Goal: Check status: Check status

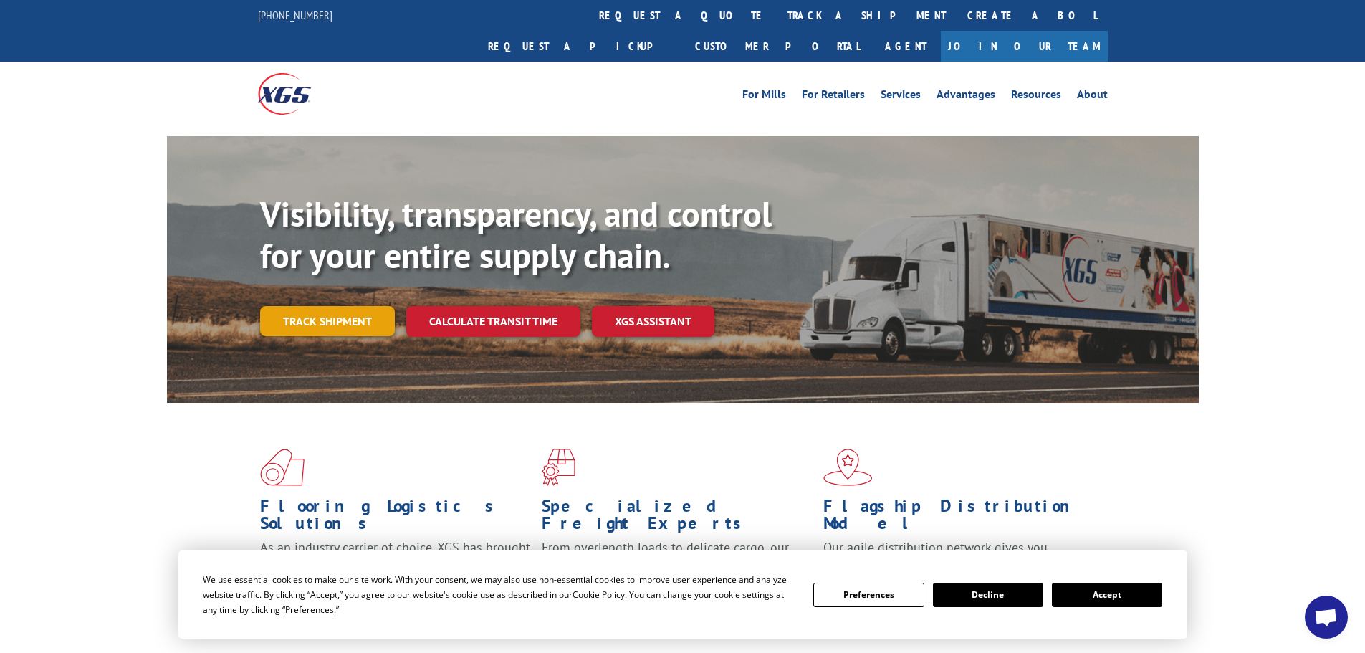
click at [312, 306] on link "Track shipment" at bounding box center [327, 321] width 135 height 30
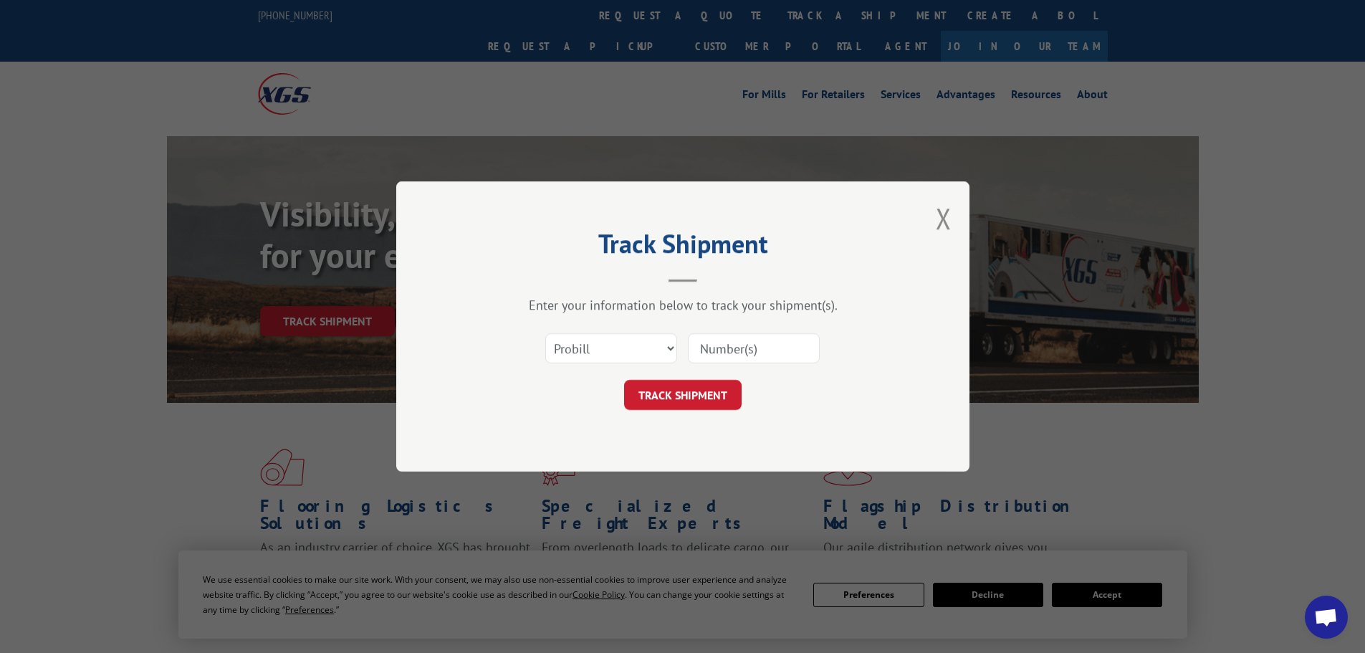
click at [770, 349] on input at bounding box center [754, 348] width 132 height 30
click at [606, 355] on select "Select category... Probill BOL PO" at bounding box center [611, 348] width 132 height 30
click at [545, 333] on select "Select category... Probill BOL PO" at bounding box center [611, 348] width 132 height 30
click at [700, 355] on input at bounding box center [754, 348] width 132 height 30
paste input "16331870"
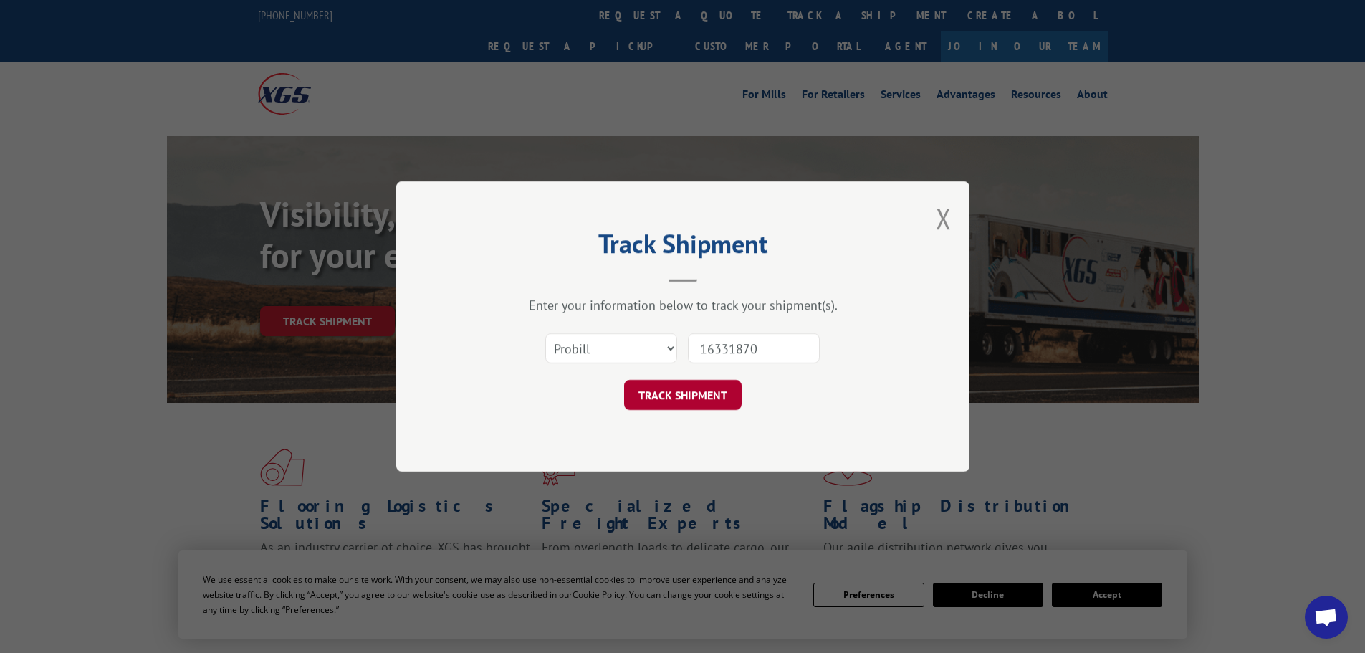
type input "16331870"
click at [705, 393] on button "TRACK SHIPMENT" at bounding box center [683, 395] width 118 height 30
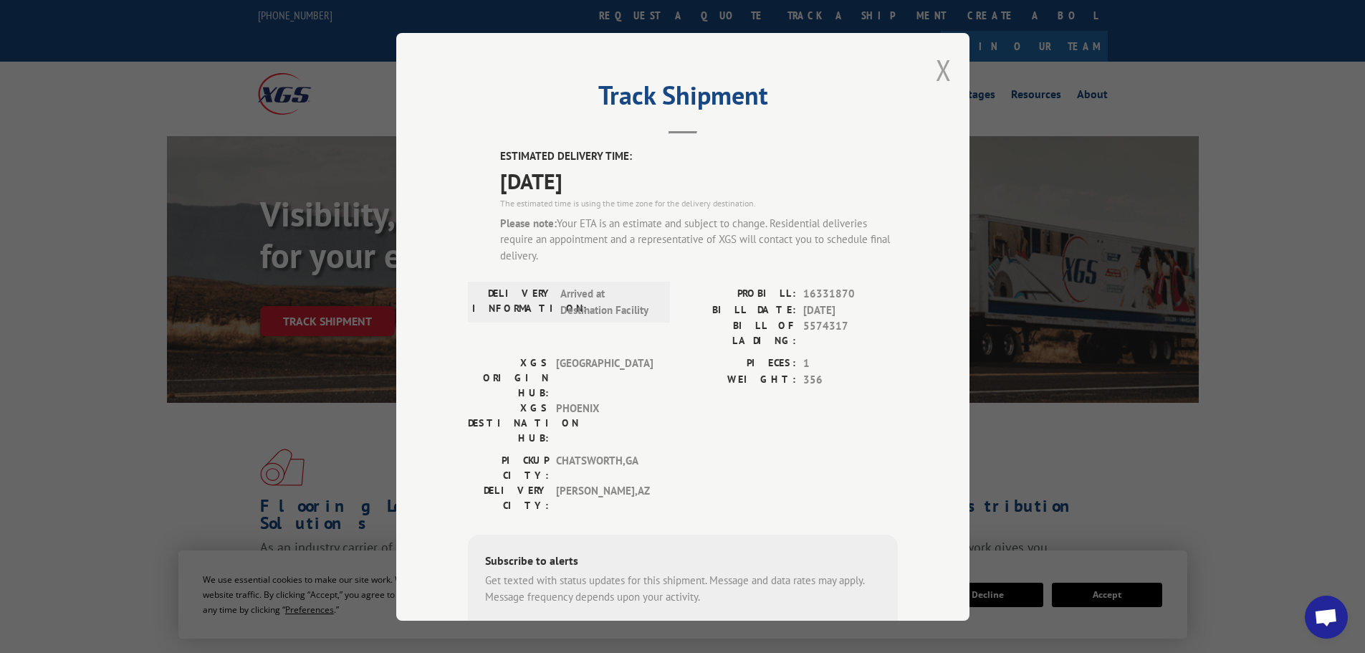
click at [943, 70] on button "Close modal" at bounding box center [944, 70] width 16 height 38
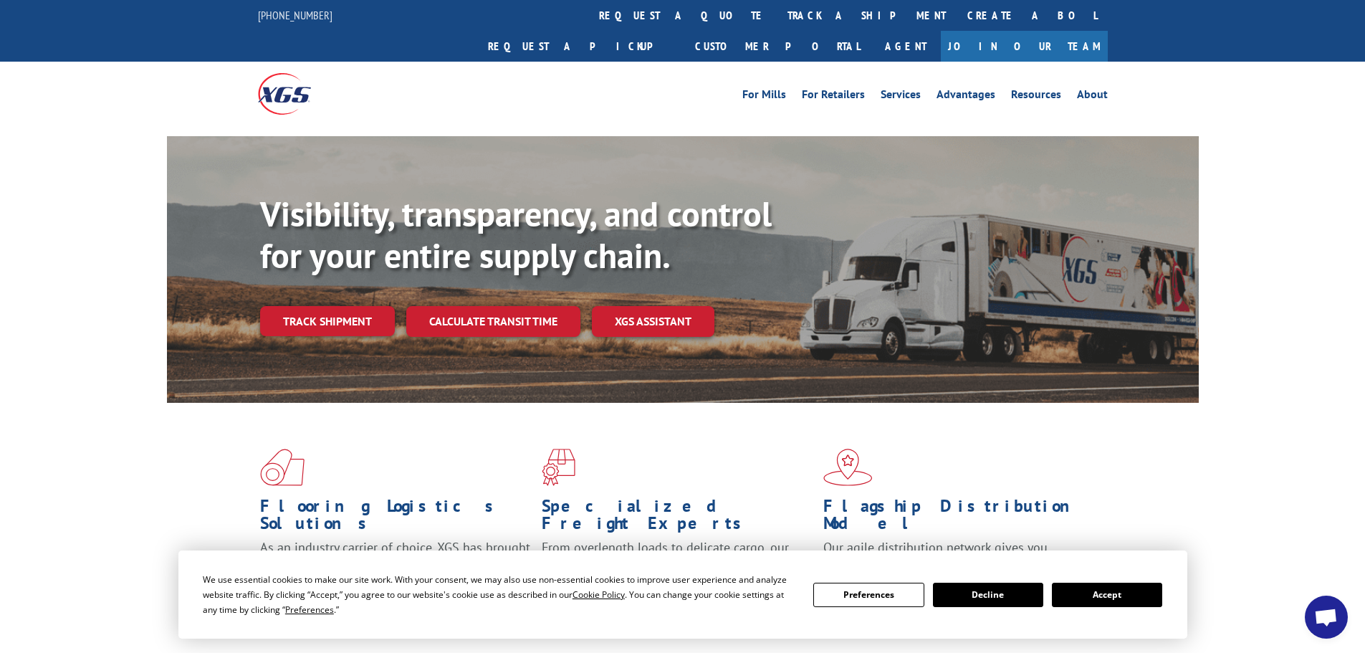
click at [1087, 600] on button "Accept" at bounding box center [1107, 595] width 110 height 24
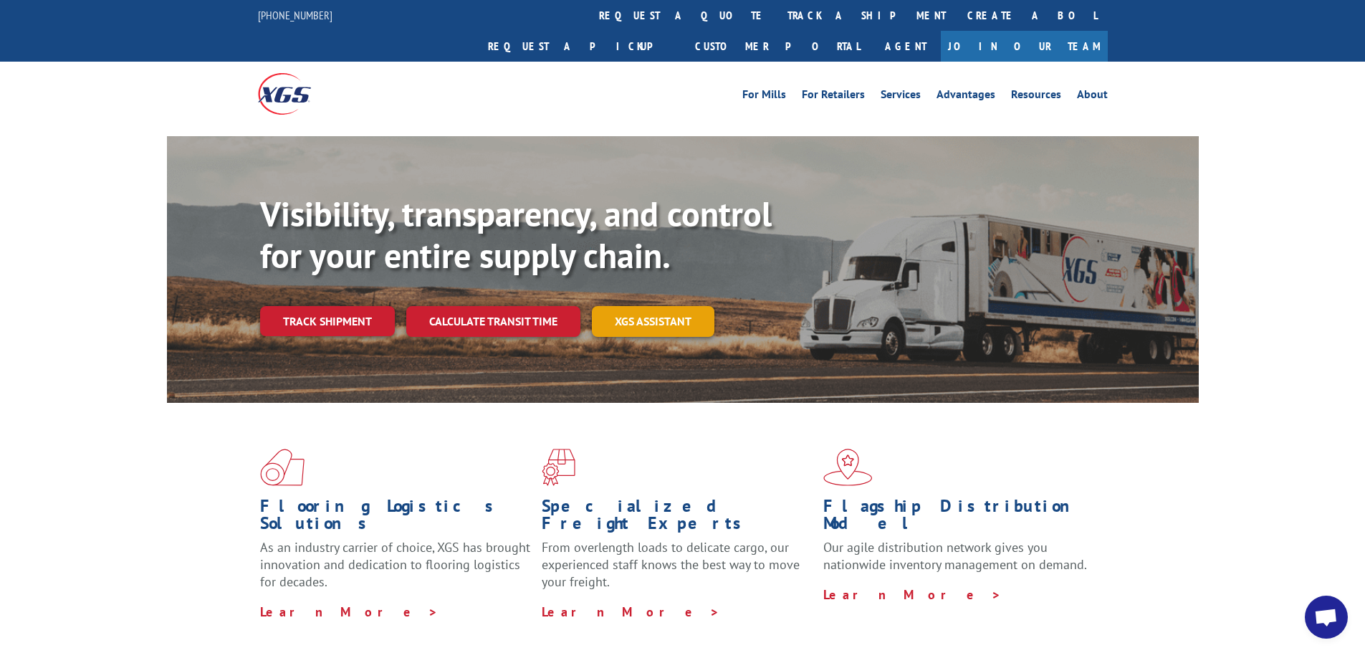
click at [649, 306] on link "XGS ASSISTANT" at bounding box center [653, 321] width 123 height 31
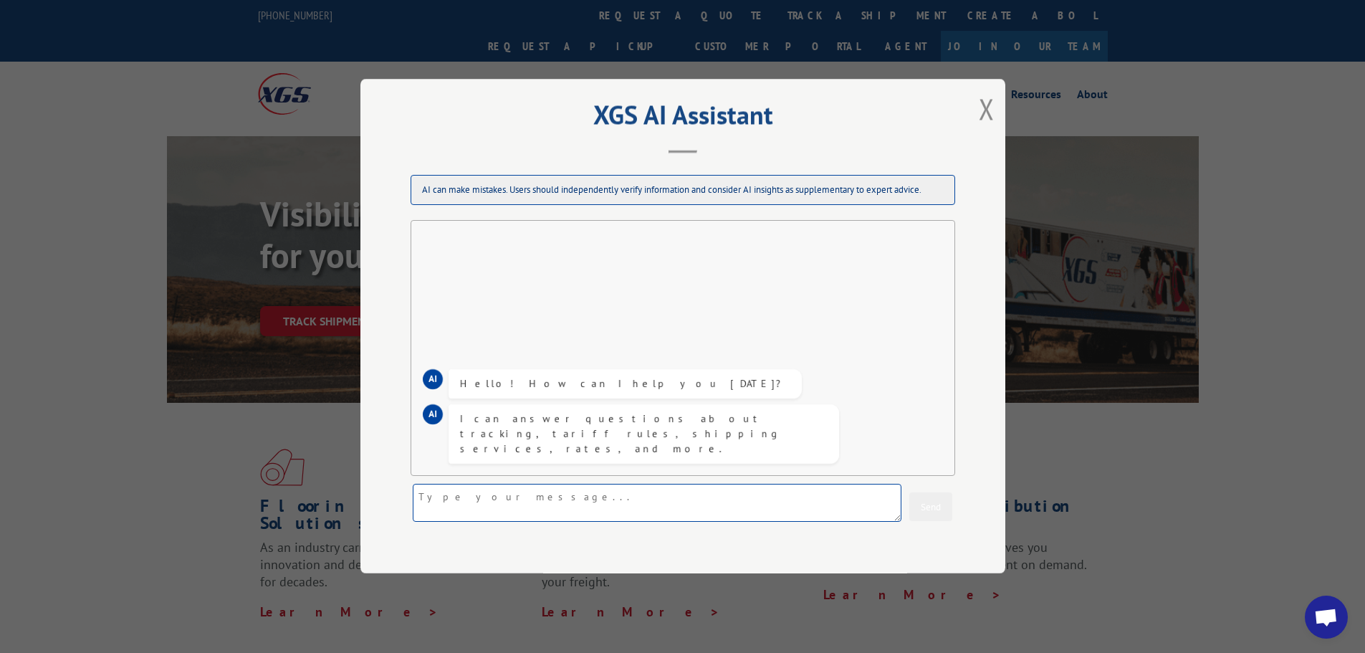
click at [671, 501] on textarea at bounding box center [657, 503] width 489 height 38
paste textarea "16331870"
type textarea "Pro 16331870 has been delayed and we would like to know why"
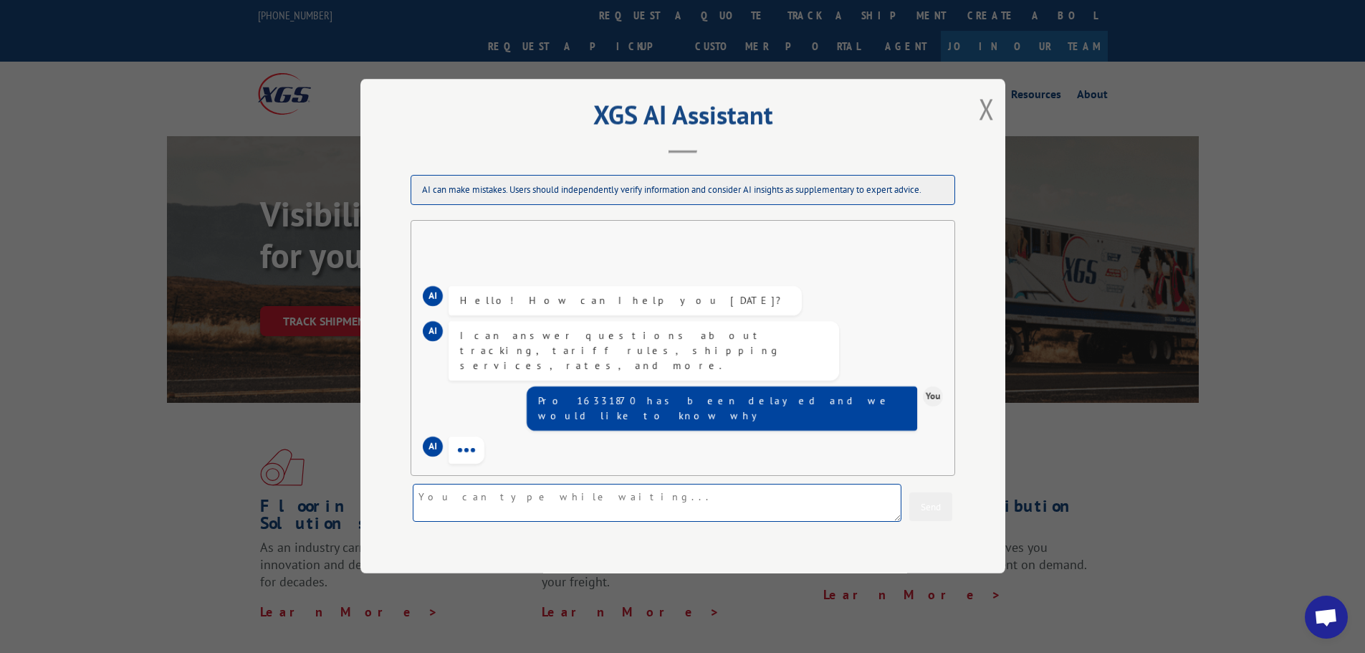
scroll to position [29, 0]
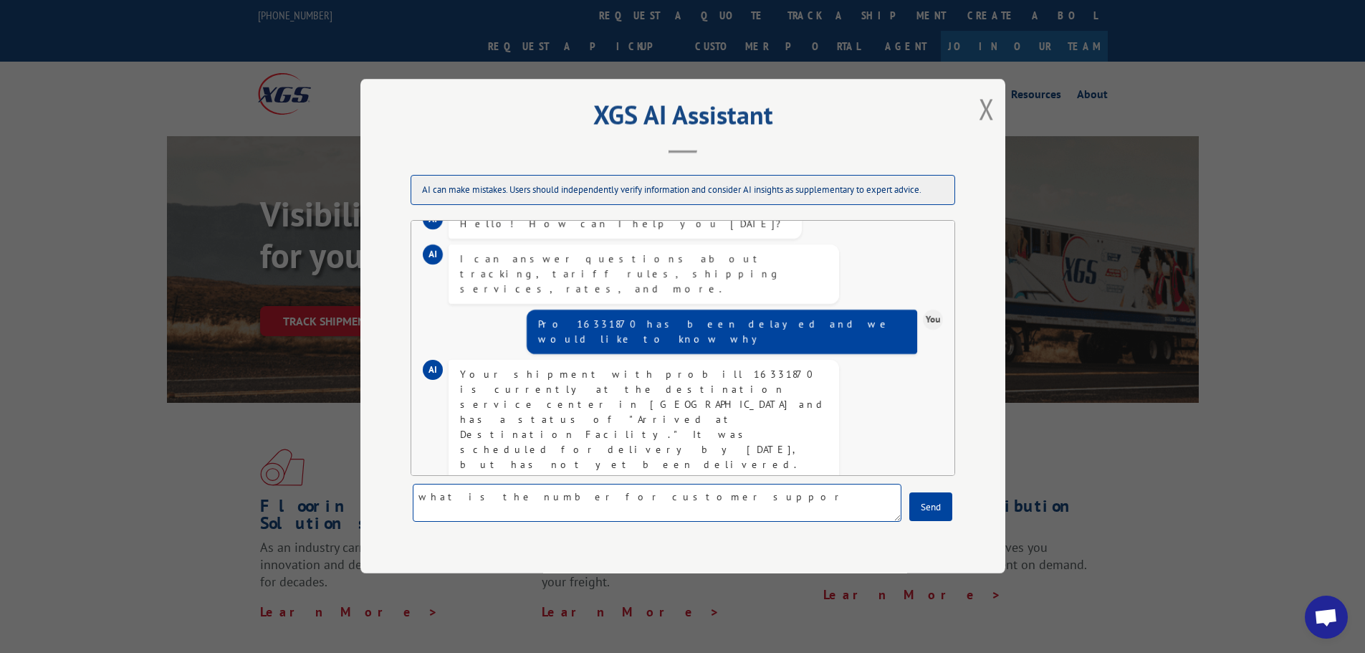
type textarea "what is the number for customer support"
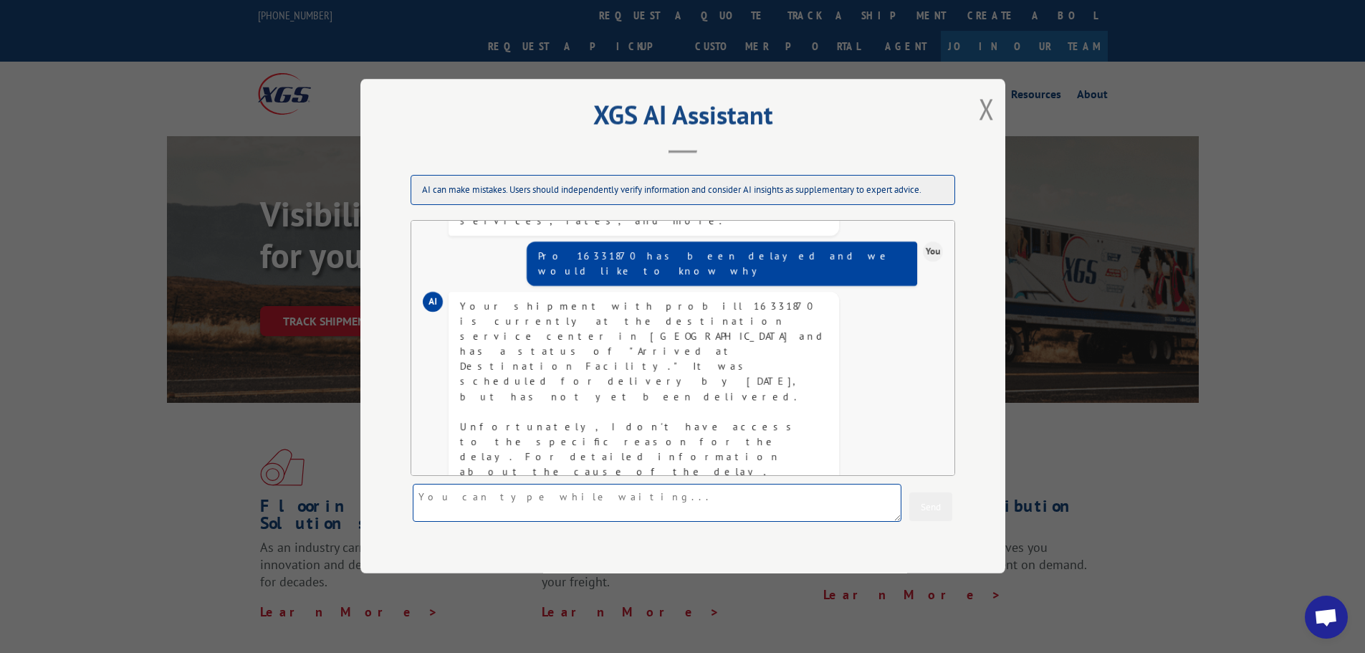
scroll to position [114, 0]
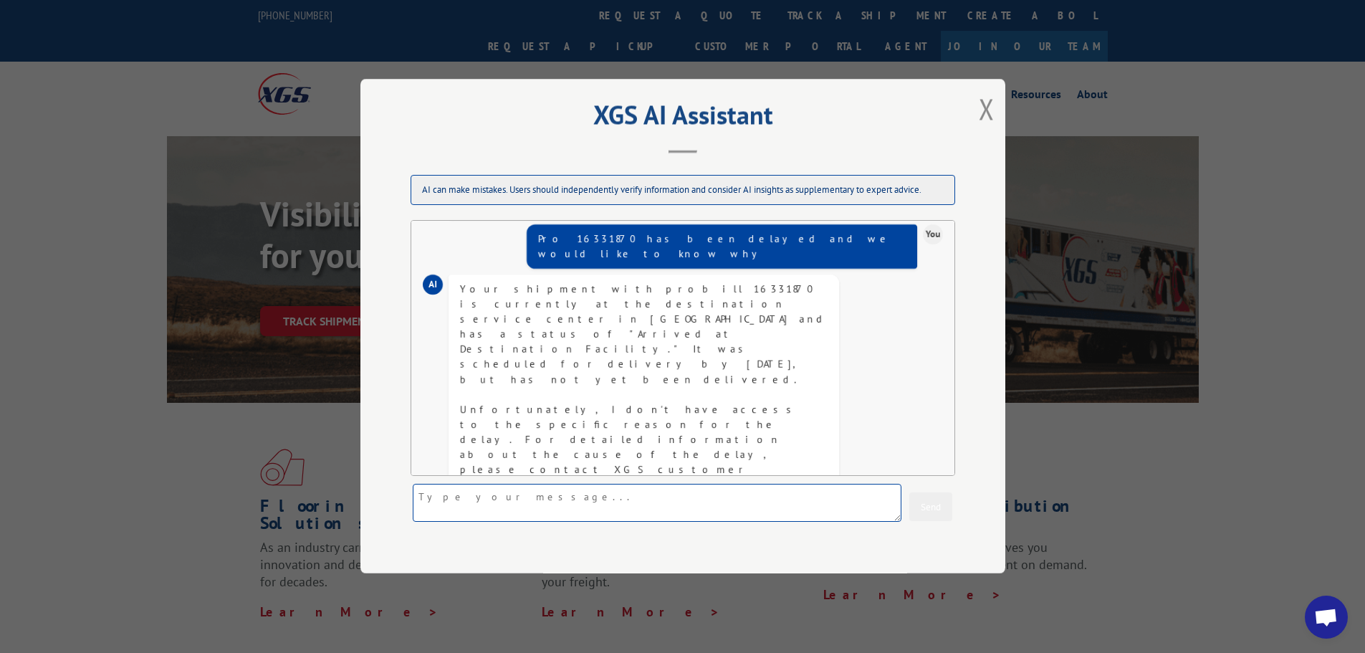
click at [513, 505] on textarea at bounding box center [657, 503] width 489 height 38
type textarea "thank you"
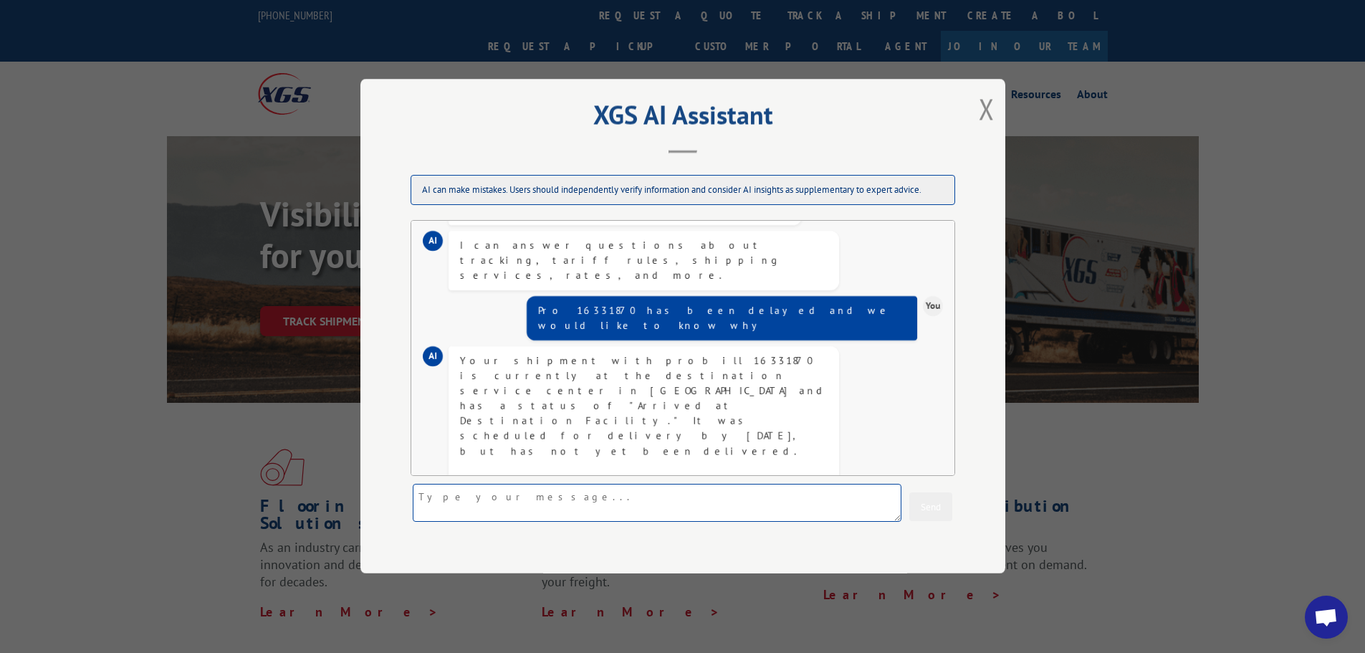
scroll to position [41, 0]
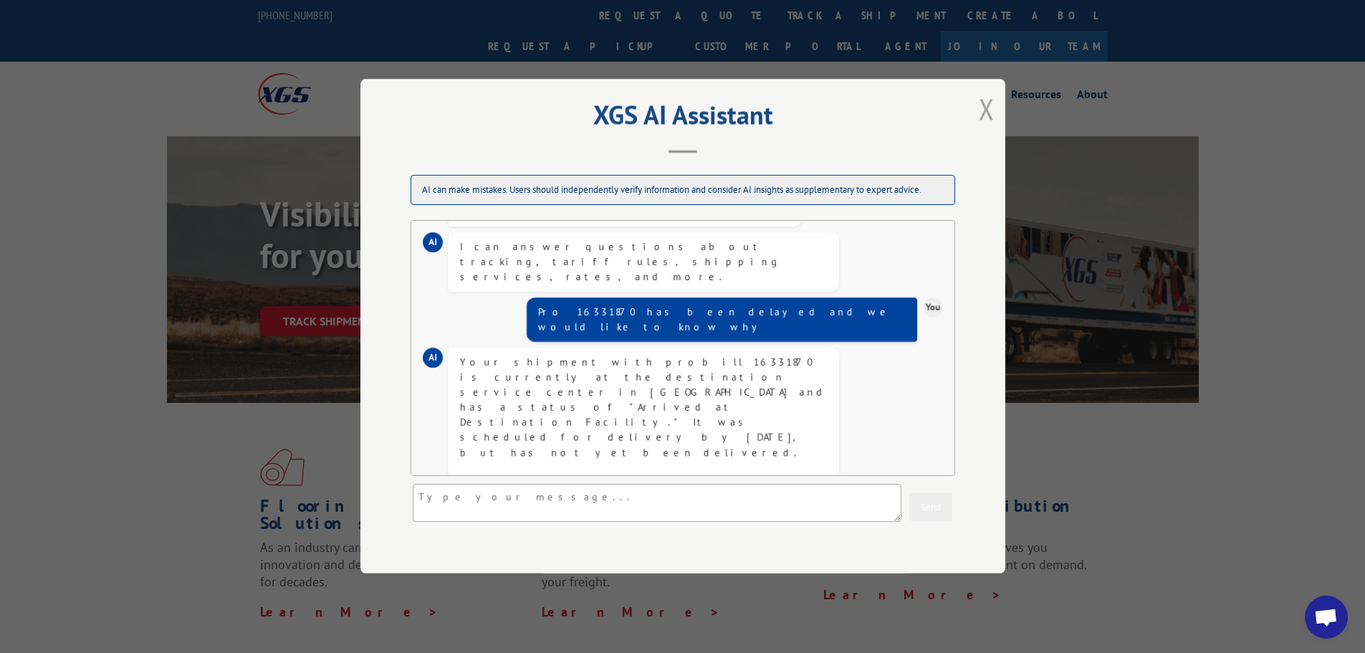
click at [990, 110] on button "Close modal" at bounding box center [987, 109] width 16 height 38
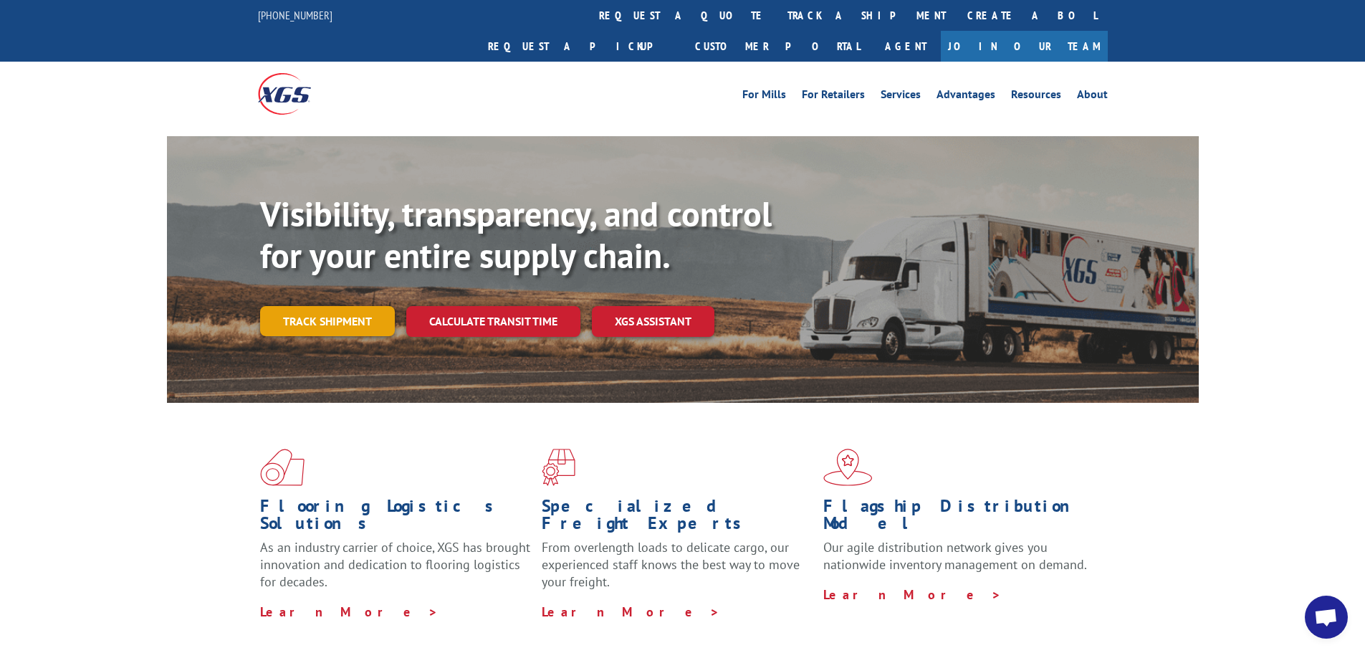
click at [340, 306] on link "Track shipment" at bounding box center [327, 321] width 135 height 30
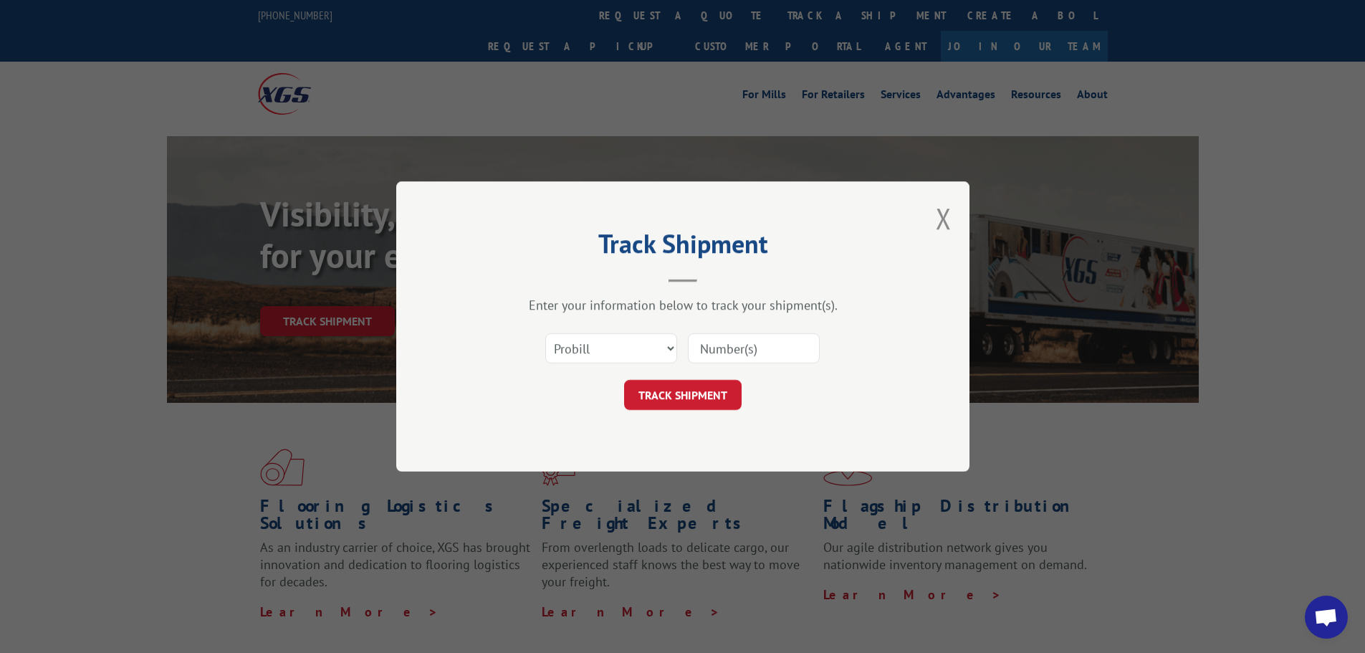
click at [786, 346] on input at bounding box center [754, 348] width 132 height 30
paste input "16331870"
type input "16331870"
click at [624, 380] on button "TRACK SHIPMENT" at bounding box center [683, 395] width 118 height 30
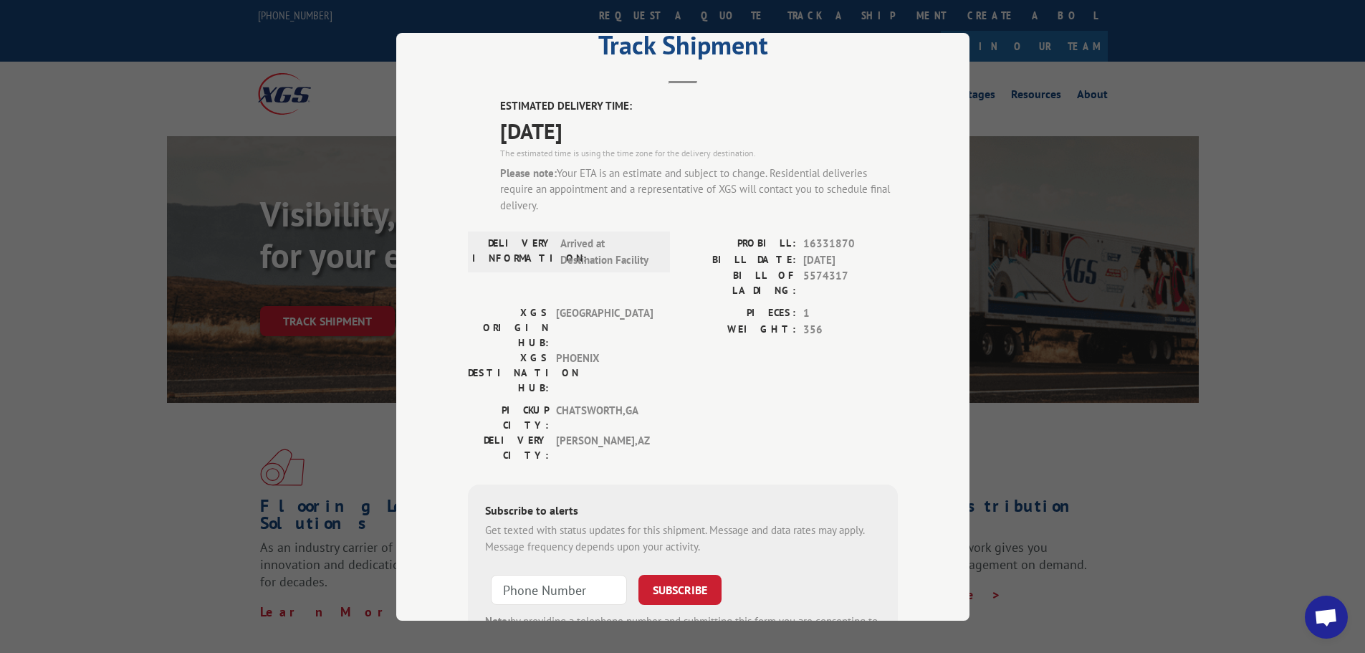
scroll to position [0, 0]
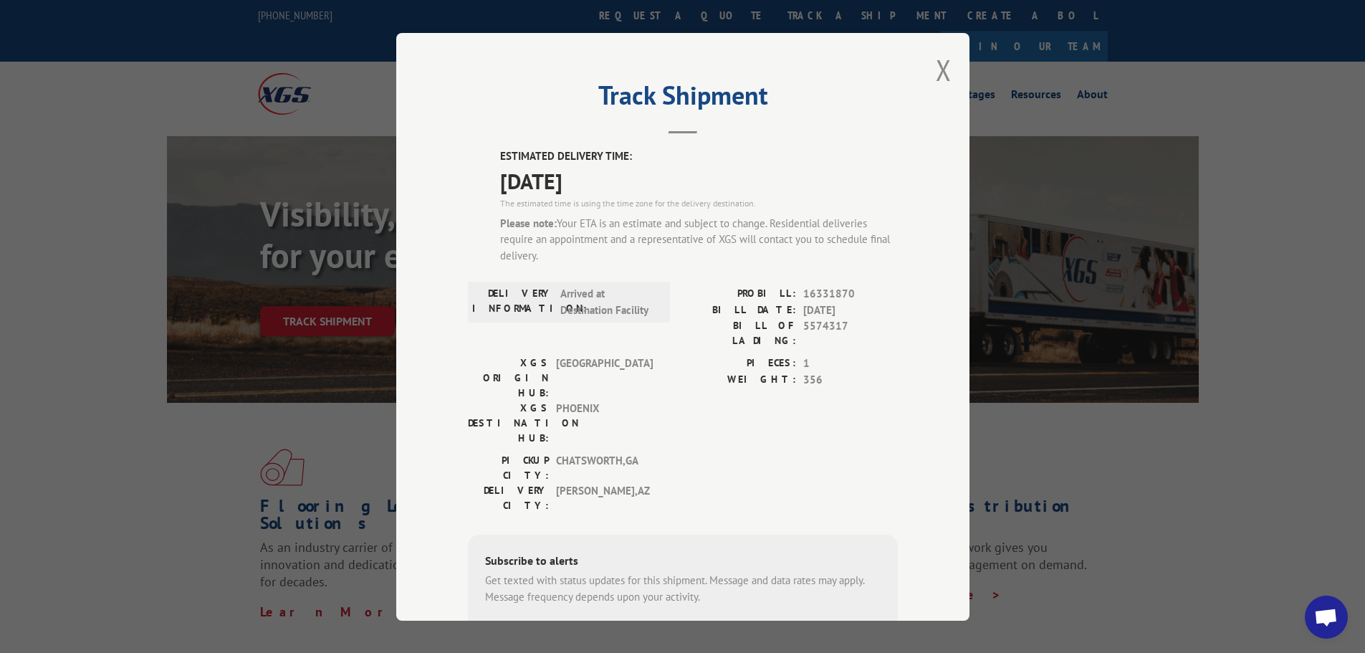
click at [946, 66] on div "Track Shipment ESTIMATED DELIVERY TIME: [DATE] The estimated time is using the …" at bounding box center [682, 327] width 573 height 588
click at [936, 68] on button "Close modal" at bounding box center [944, 70] width 16 height 38
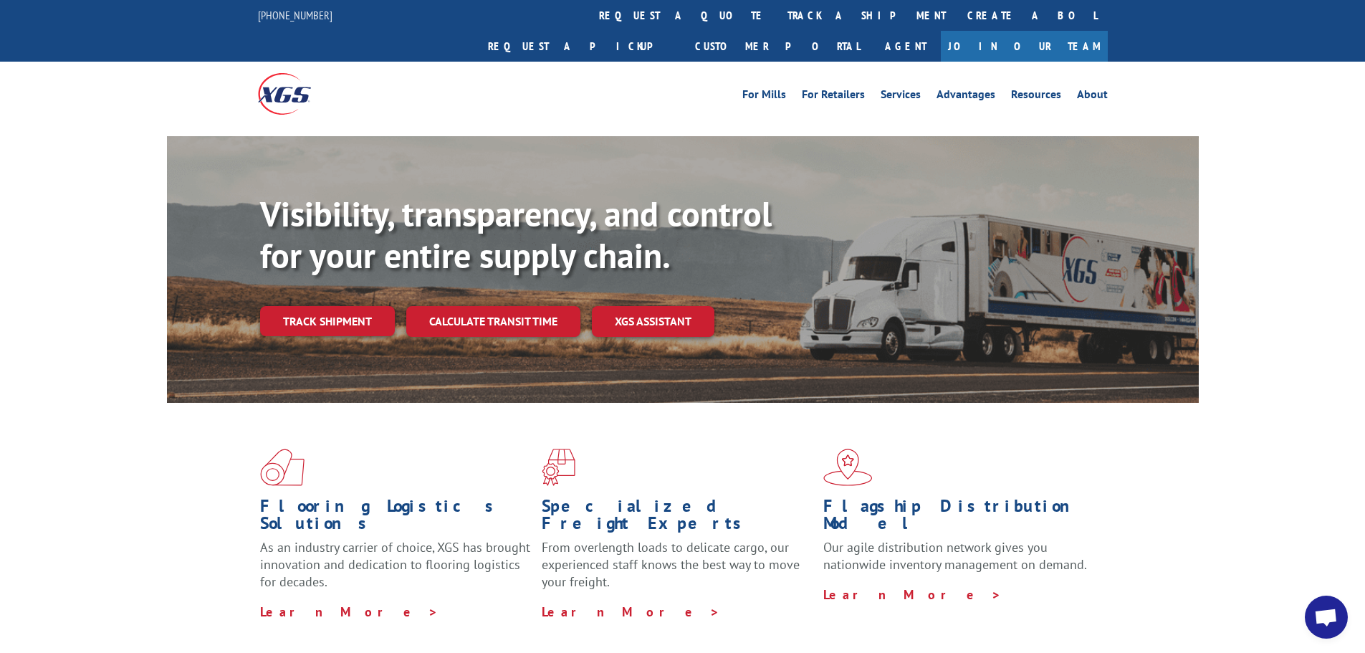
click at [69, 84] on div "For [PERSON_NAME] For Retailers Services Advantages Resources About For [PERSON…" at bounding box center [682, 94] width 1365 height 64
